Goal: Information Seeking & Learning: Check status

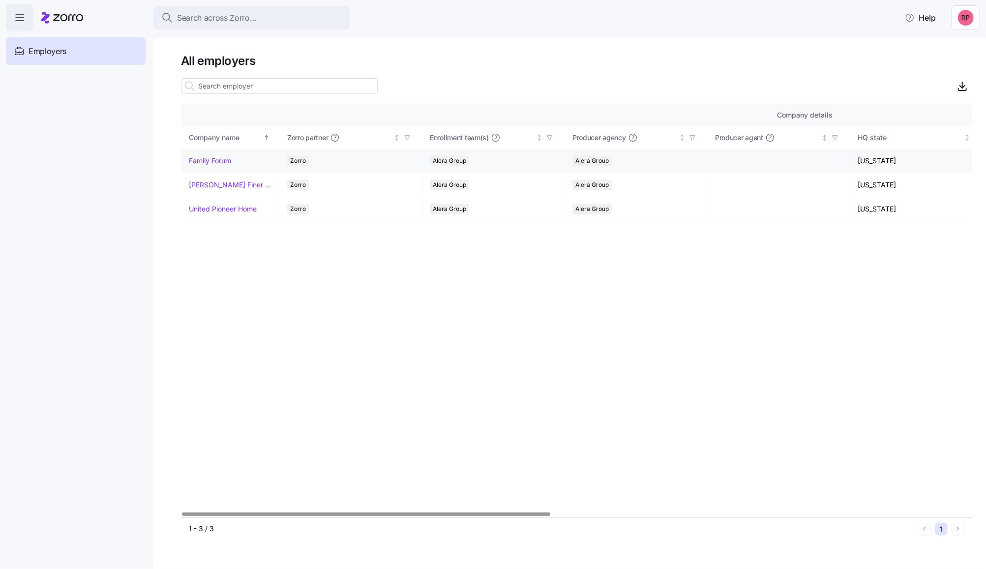
click at [214, 158] on link "Family Forum" at bounding box center [210, 161] width 42 height 10
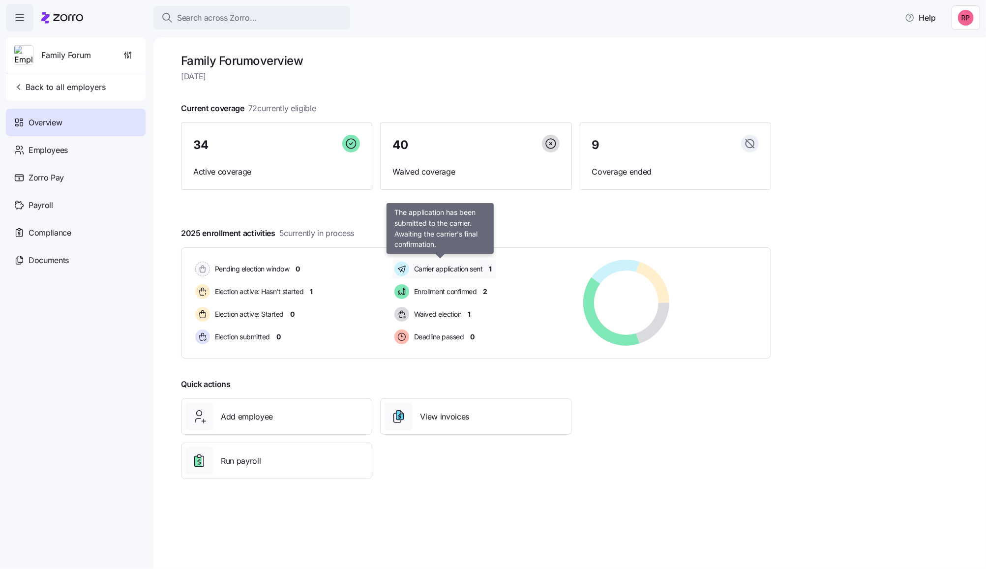
click at [441, 270] on span "Carrier application sent" at bounding box center [447, 269] width 72 height 10
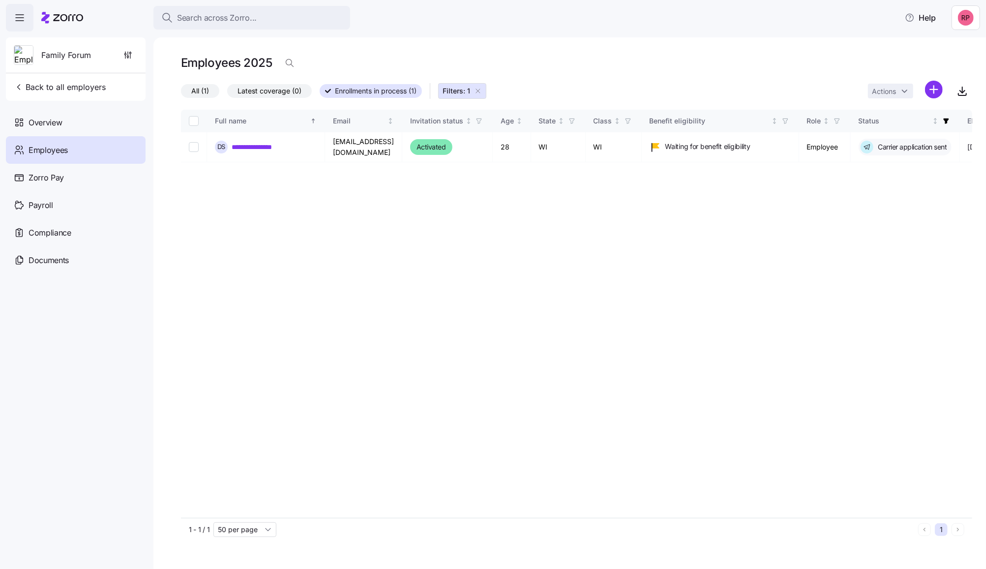
click at [35, 148] on span "Employees" at bounding box center [48, 150] width 39 height 12
click at [35, 128] on span "Overview" at bounding box center [45, 123] width 33 height 12
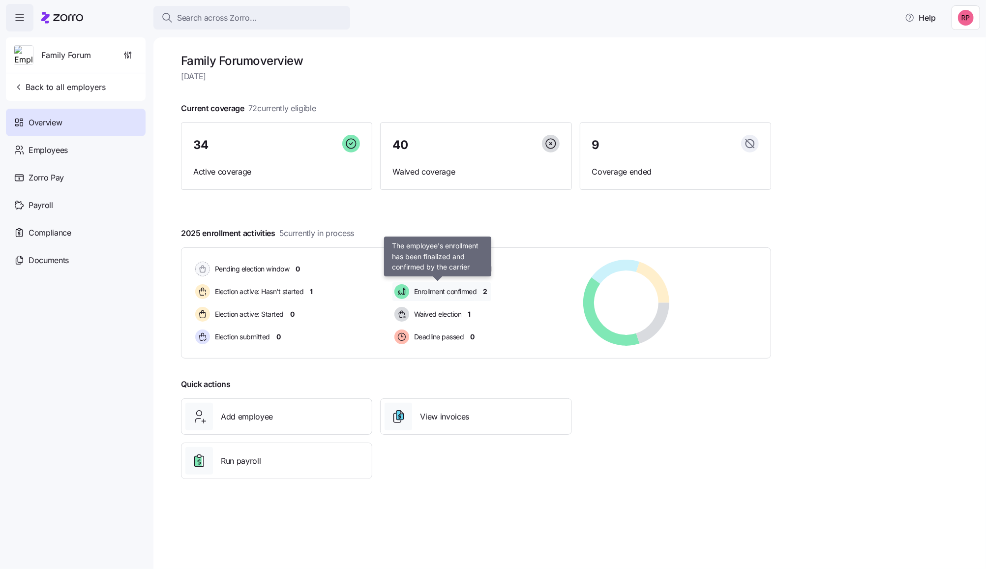
click at [433, 293] on span "Enrollment confirmed" at bounding box center [444, 292] width 66 height 10
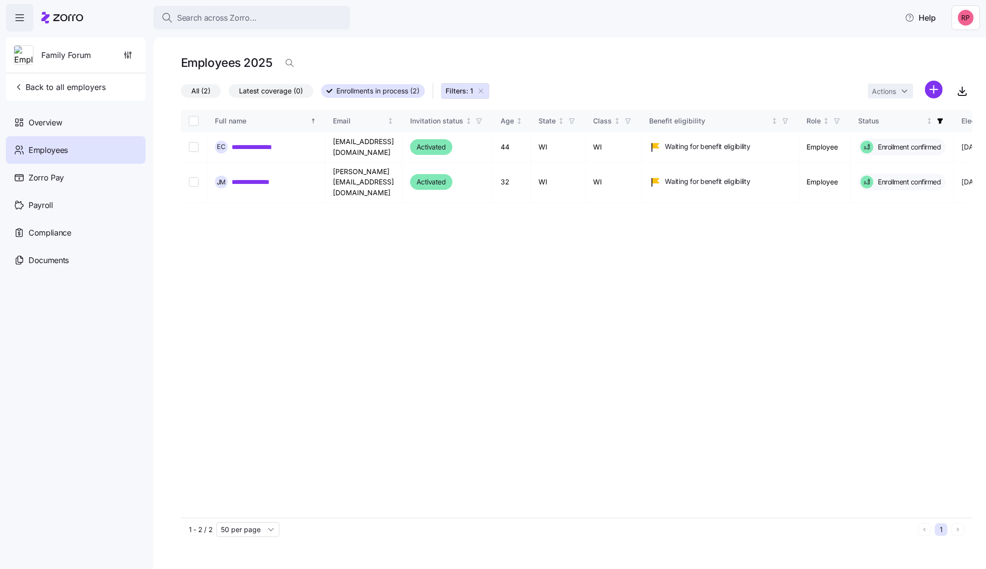
click at [59, 154] on span "Employees" at bounding box center [48, 150] width 39 height 12
click at [480, 88] on icon "button" at bounding box center [481, 91] width 8 height 8
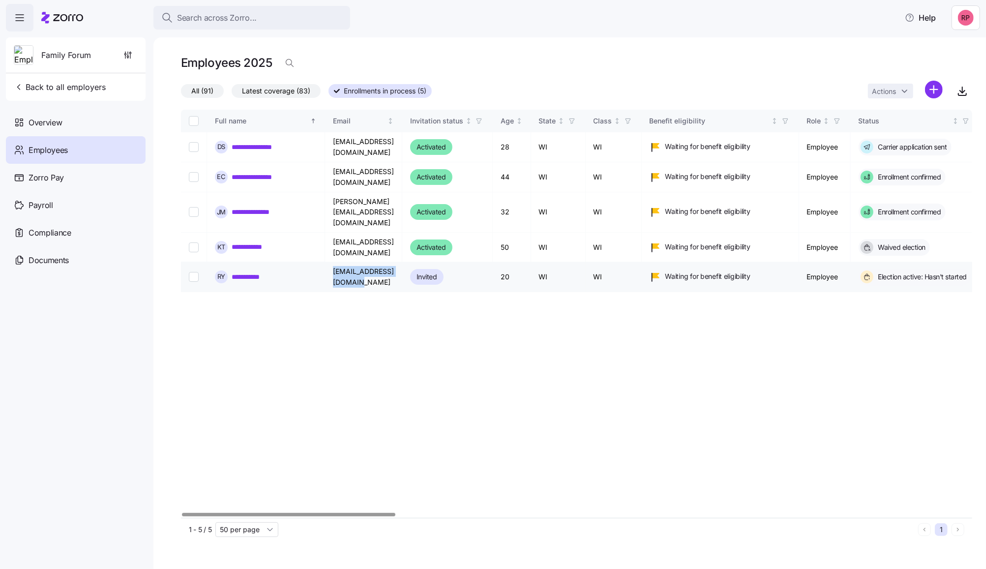
drag, startPoint x: 332, startPoint y: 260, endPoint x: 411, endPoint y: 255, distance: 79.4
click at [402, 262] on td "[EMAIL_ADDRESS][DOMAIN_NAME]" at bounding box center [363, 277] width 77 height 30
copy td "[EMAIL_ADDRESS][DOMAIN_NAME]"
click at [253, 272] on link "**********" at bounding box center [250, 277] width 37 height 10
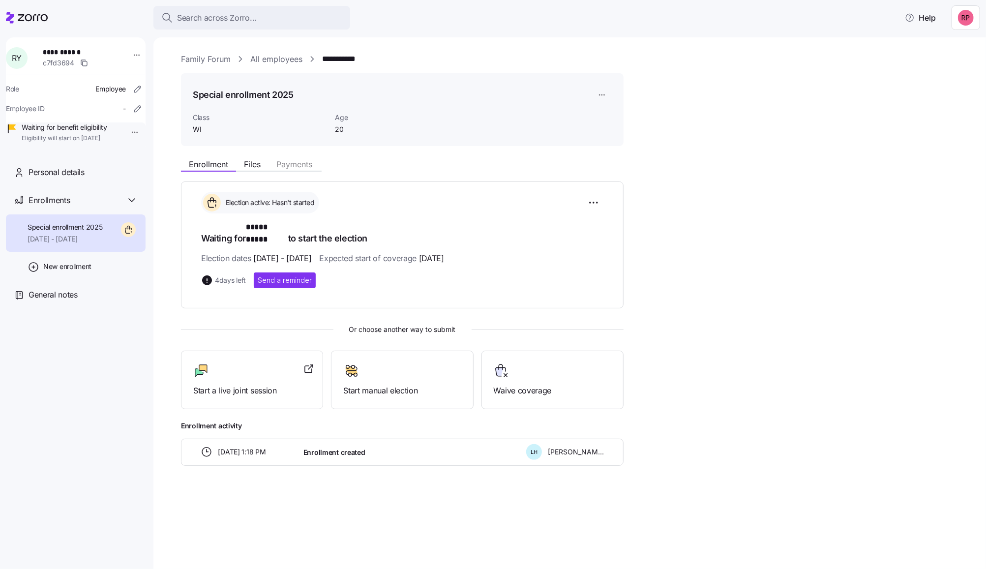
click at [272, 62] on link "All employees" at bounding box center [276, 59] width 52 height 12
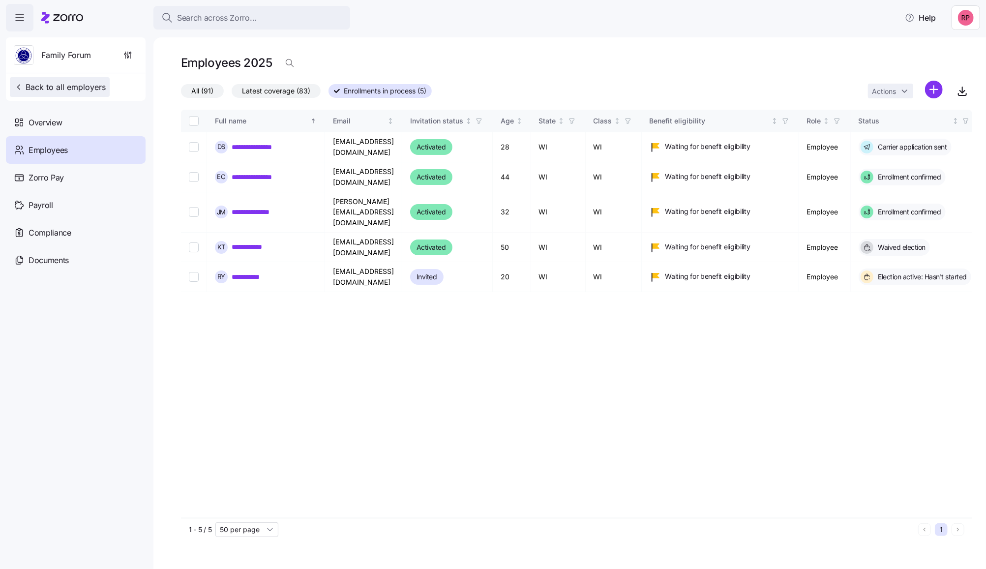
click at [57, 92] on span "Back to all employers" at bounding box center [60, 87] width 92 height 12
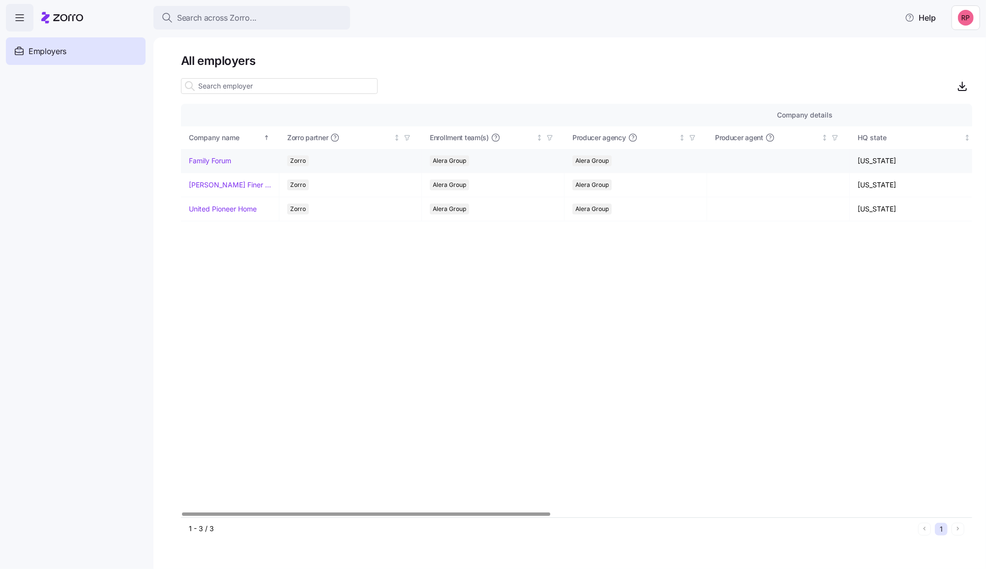
click at [201, 168] on td "Family Forum" at bounding box center [230, 161] width 98 height 24
click at [201, 161] on link "Family Forum" at bounding box center [210, 161] width 42 height 10
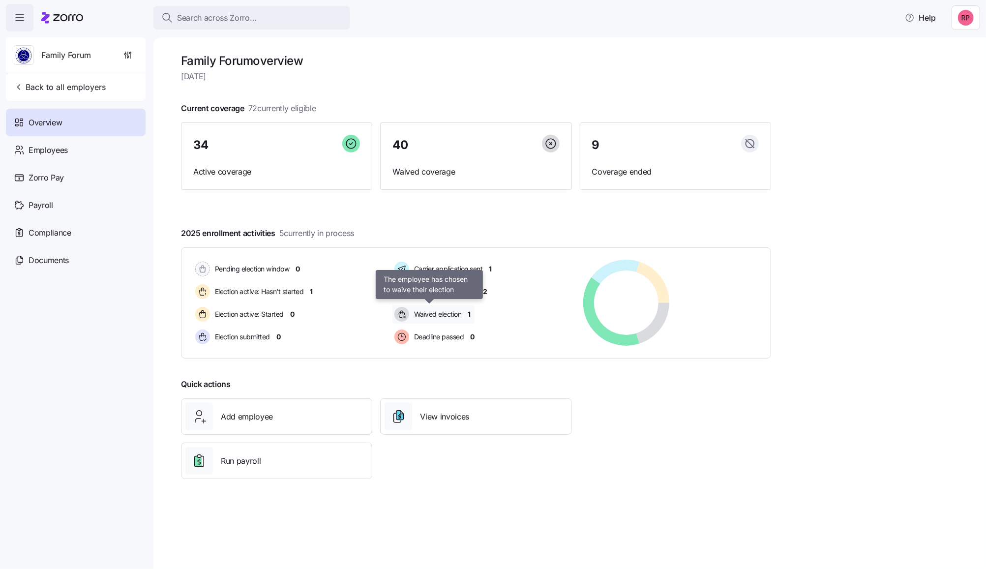
click at [424, 312] on span "Waived election" at bounding box center [436, 314] width 51 height 10
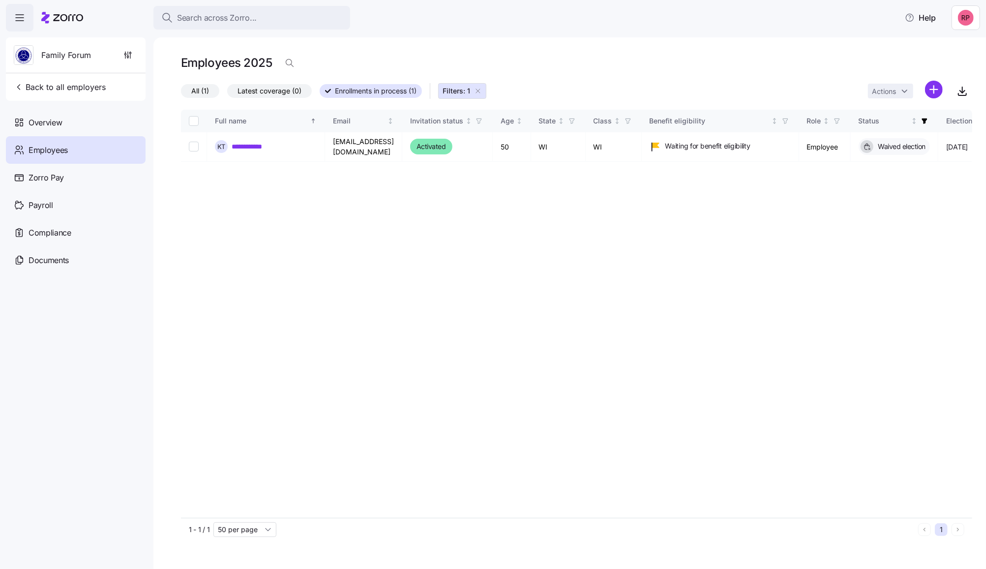
click at [480, 90] on icon "button" at bounding box center [478, 91] width 8 height 8
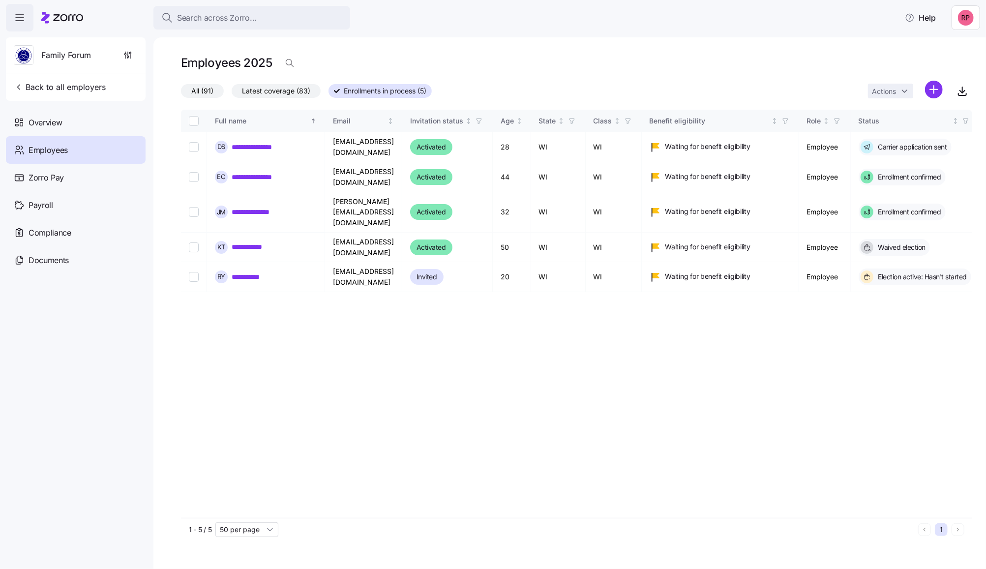
click at [189, 91] on label "All (91)" at bounding box center [202, 91] width 43 height 14
click at [181, 93] on input "All (91)" at bounding box center [181, 93] width 0 height 0
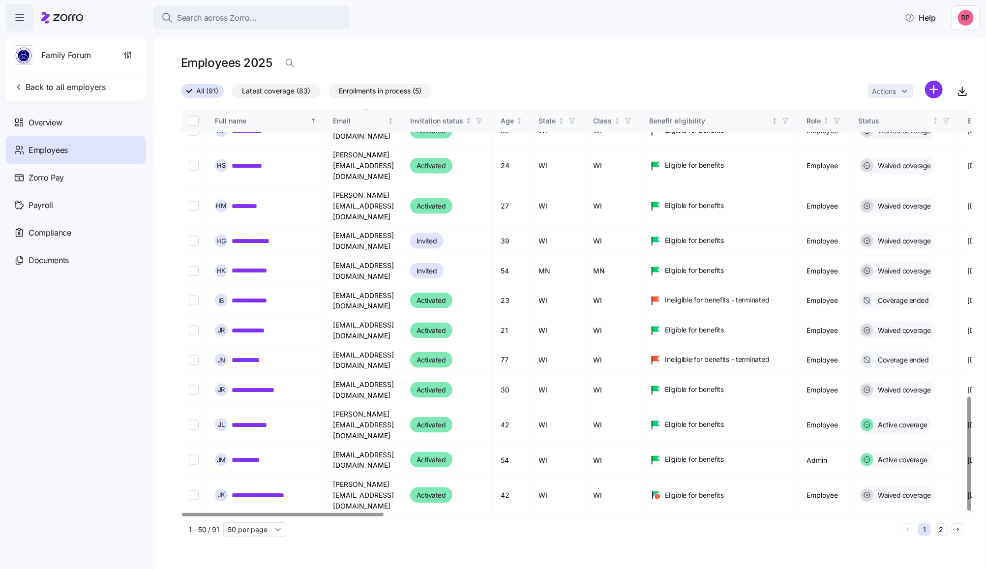
scroll to position [1022, 0]
click at [941, 527] on button "2" at bounding box center [941, 529] width 13 height 13
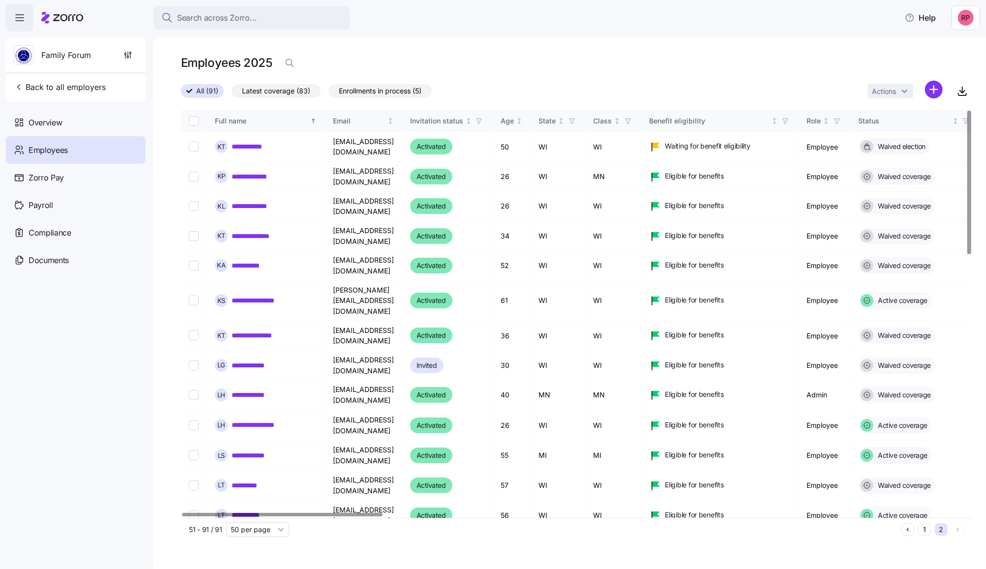
click at [922, 530] on button "1" at bounding box center [924, 529] width 13 height 13
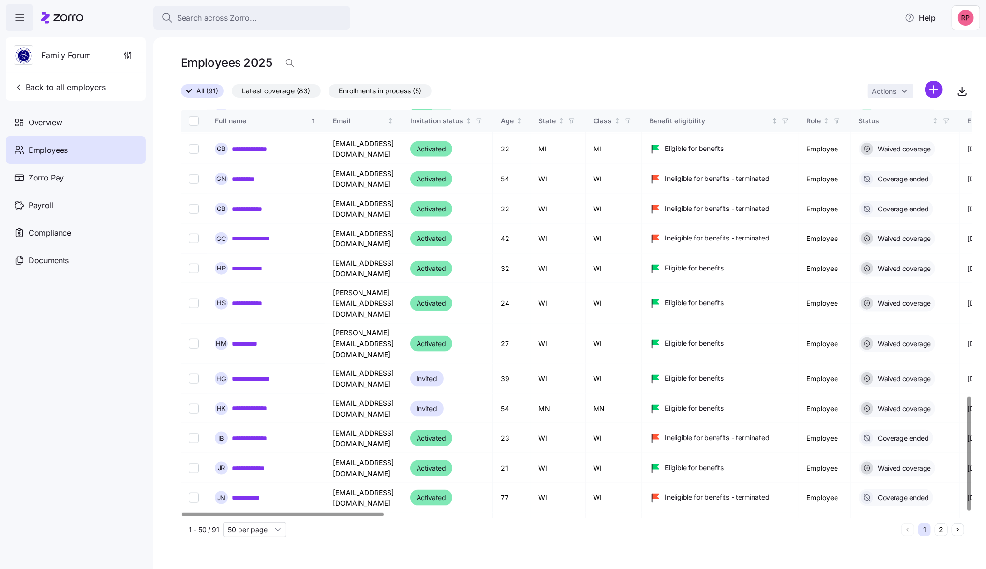
scroll to position [1023, 0]
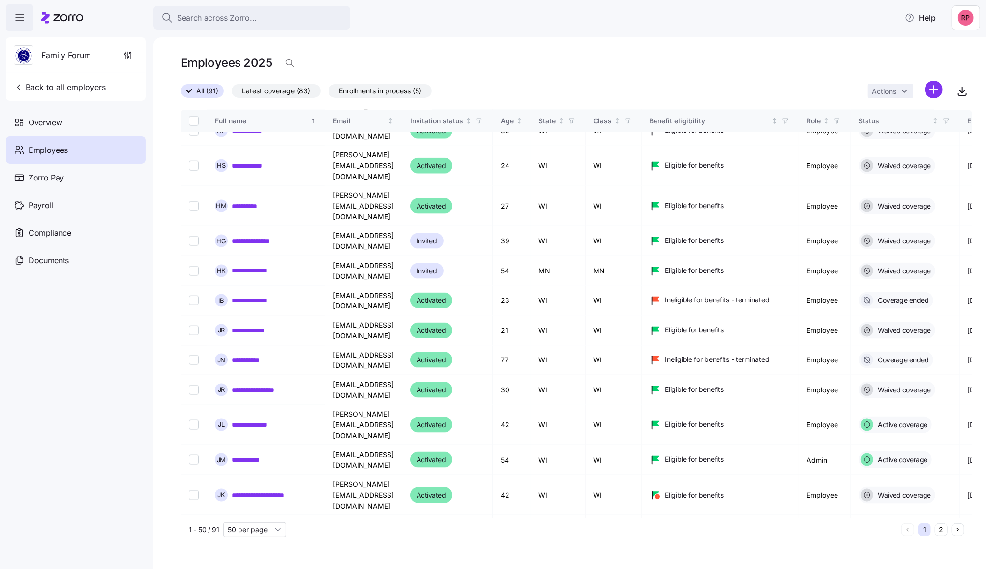
click at [960, 527] on icon "Next page" at bounding box center [958, 529] width 7 height 7
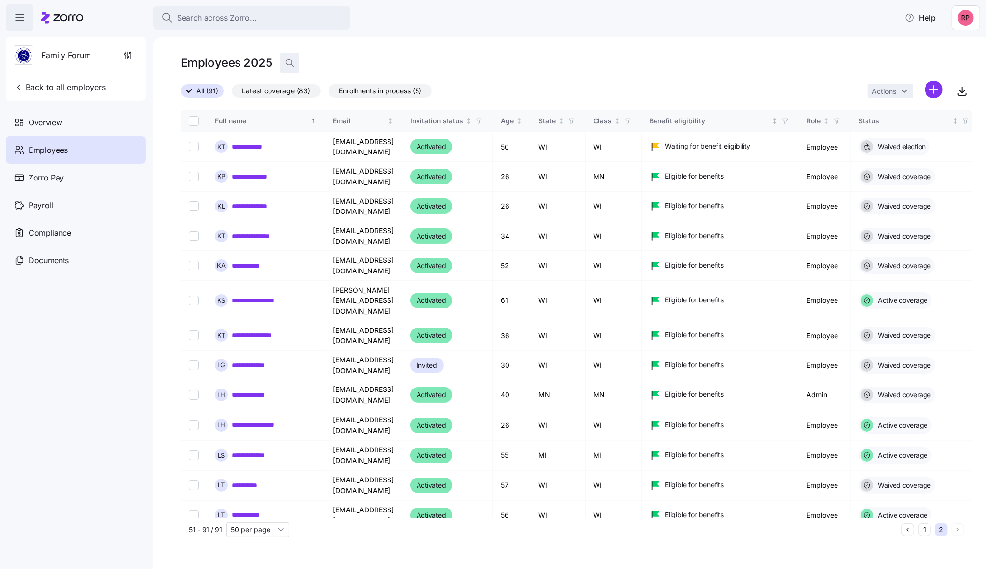
click at [291, 63] on icon "button" at bounding box center [289, 63] width 6 height 6
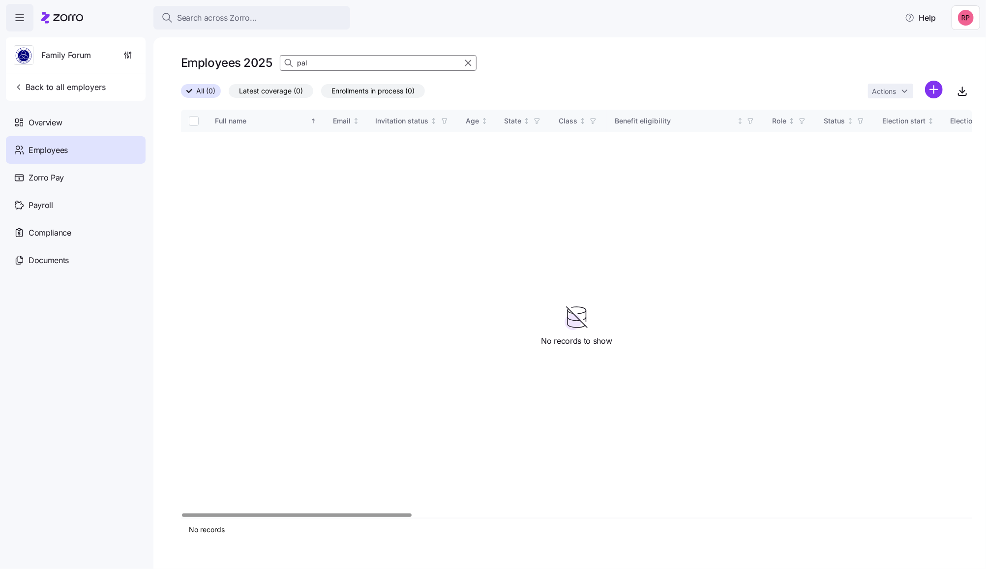
type input "pal"
